Goal: Navigation & Orientation: Find specific page/section

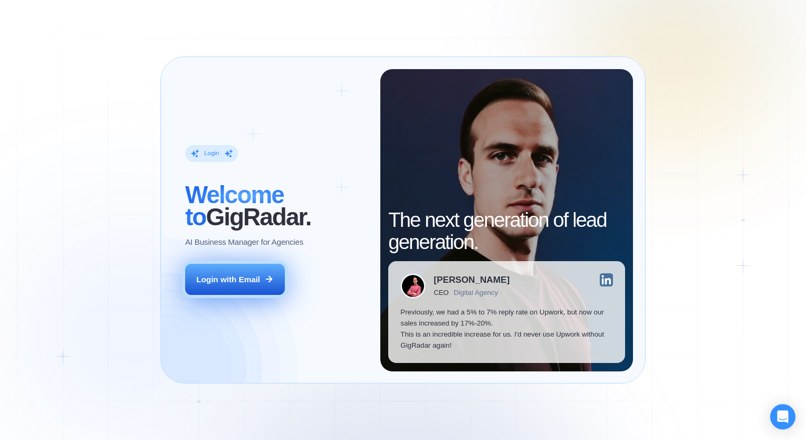
click at [220, 278] on div "Login with Email" at bounding box center [228, 279] width 64 height 11
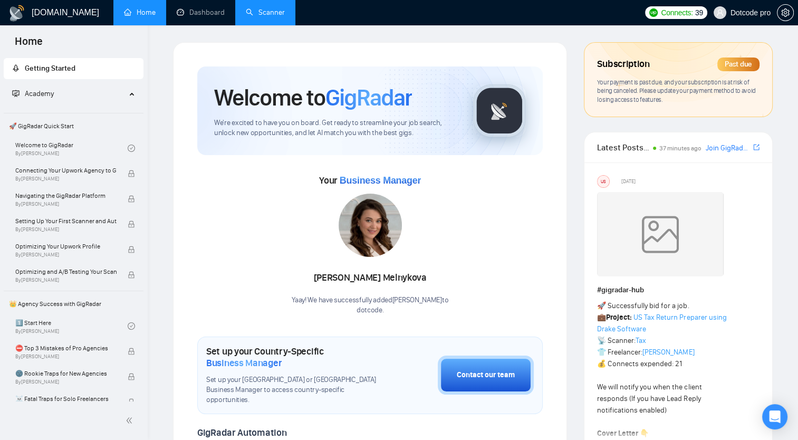
click at [276, 17] on link "Scanner" at bounding box center [265, 12] width 39 height 9
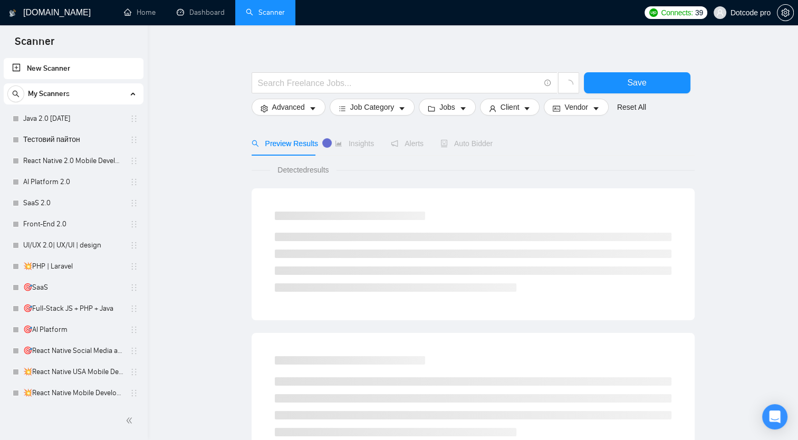
scroll to position [53, 0]
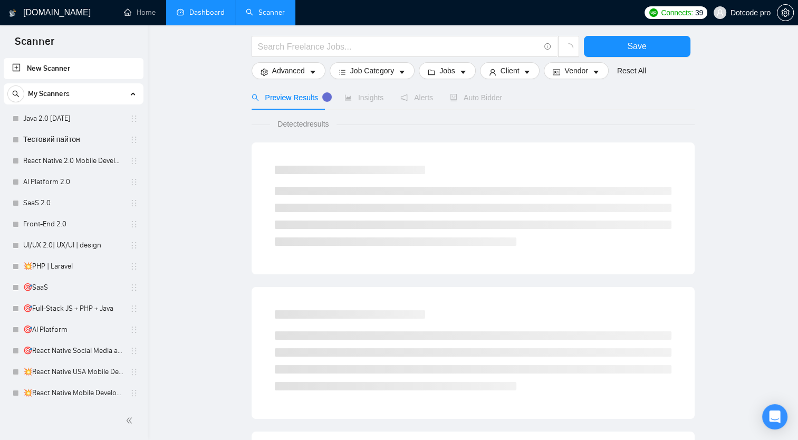
click at [198, 17] on link "Dashboard" at bounding box center [201, 12] width 48 height 9
